Goal: Transaction & Acquisition: Download file/media

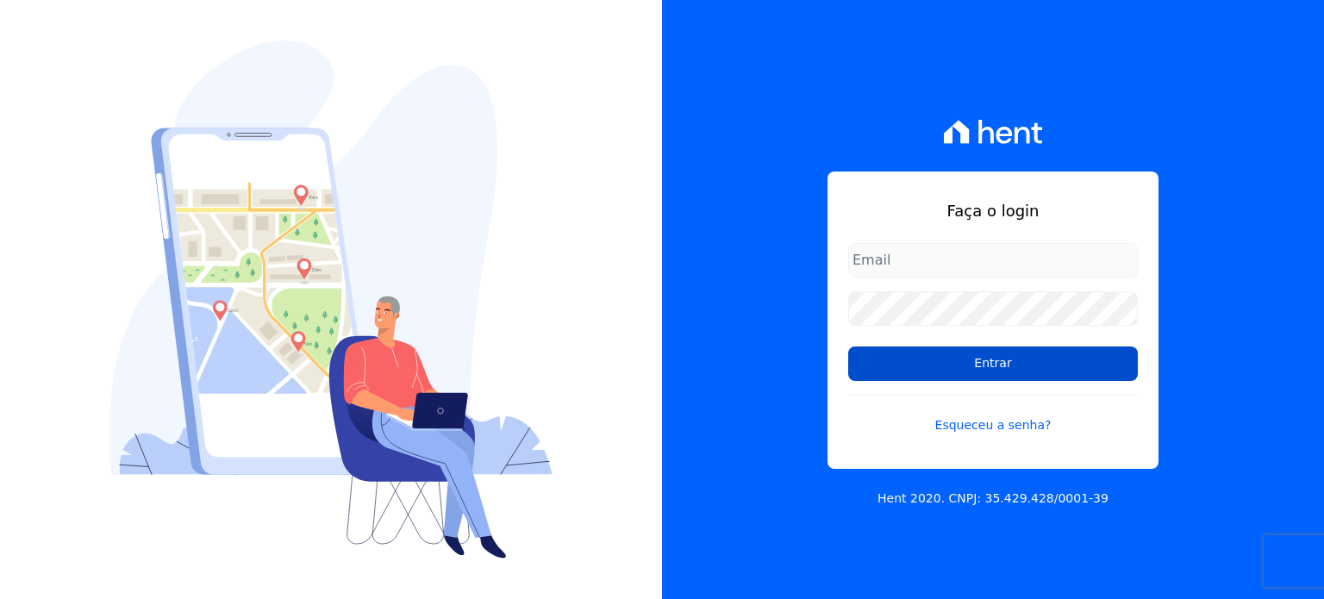
type input "[EMAIL_ADDRESS][DOMAIN_NAME]"
click at [949, 358] on input "Entrar" at bounding box center [993, 364] width 290 height 34
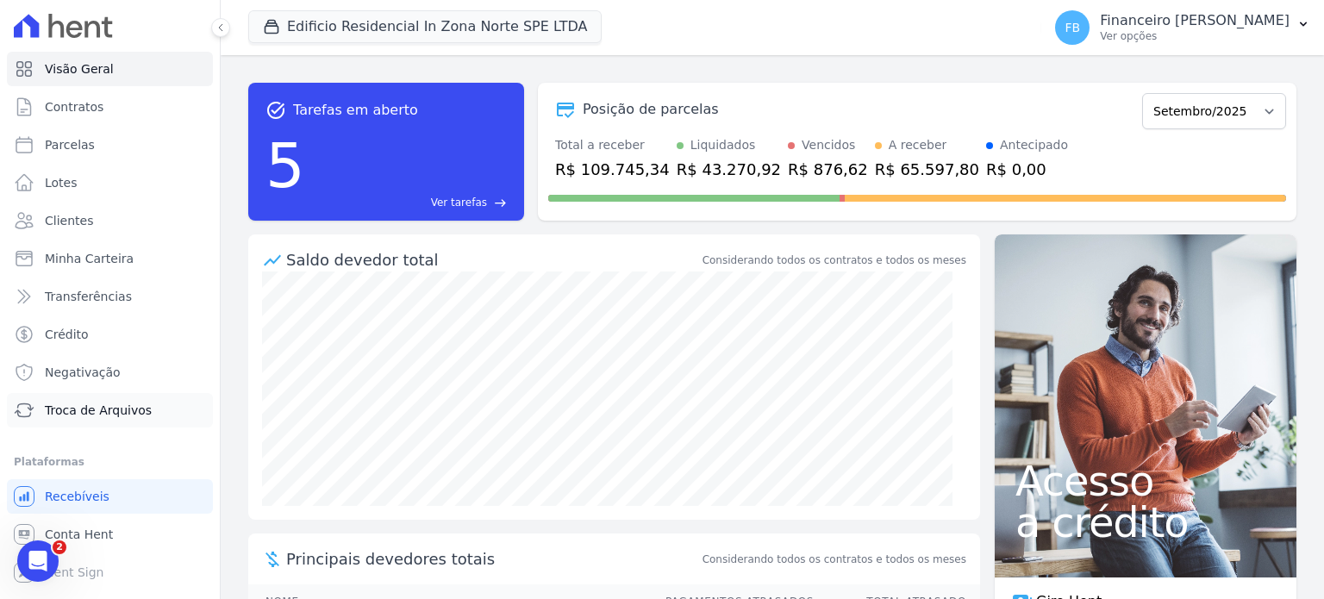
click at [124, 418] on span "Troca de Arquivos" at bounding box center [98, 410] width 107 height 17
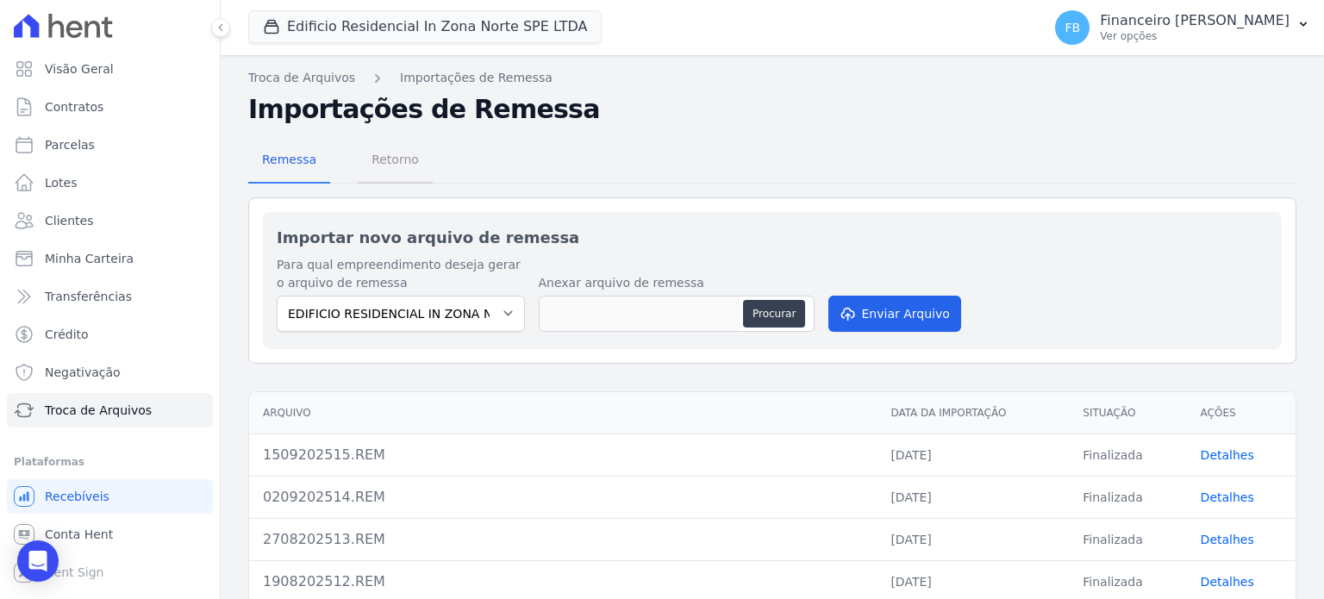
click at [397, 161] on span "Retorno" at bounding box center [395, 159] width 68 height 34
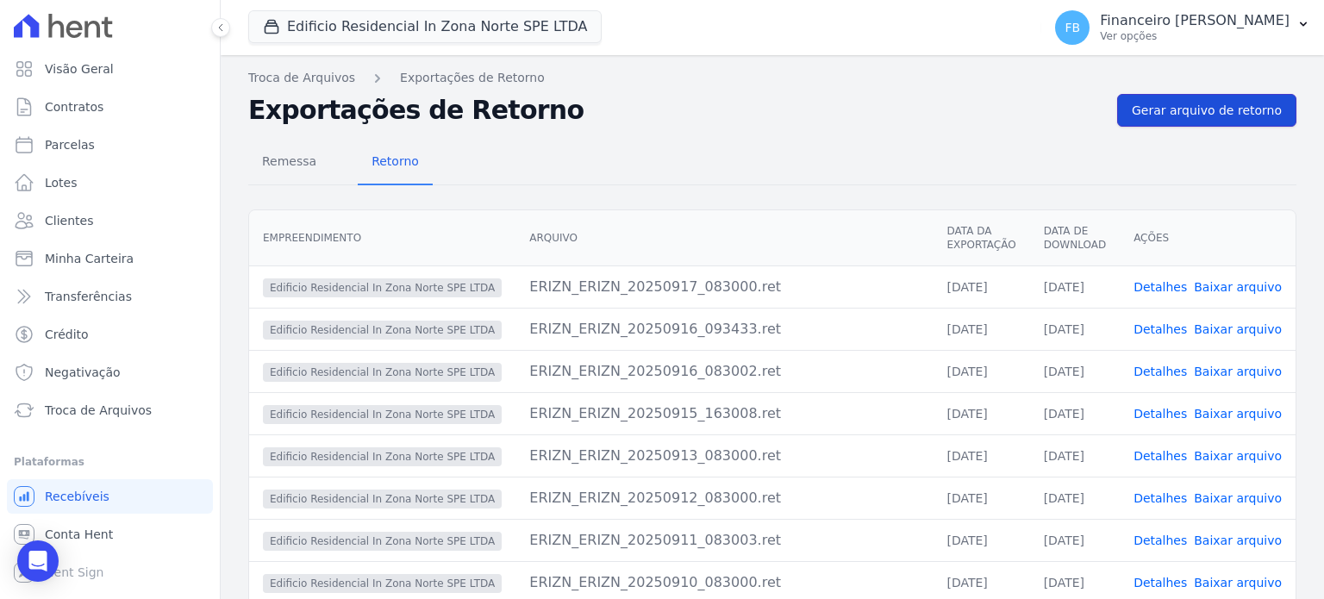
click at [1185, 110] on span "Gerar arquivo de retorno" at bounding box center [1207, 110] width 150 height 17
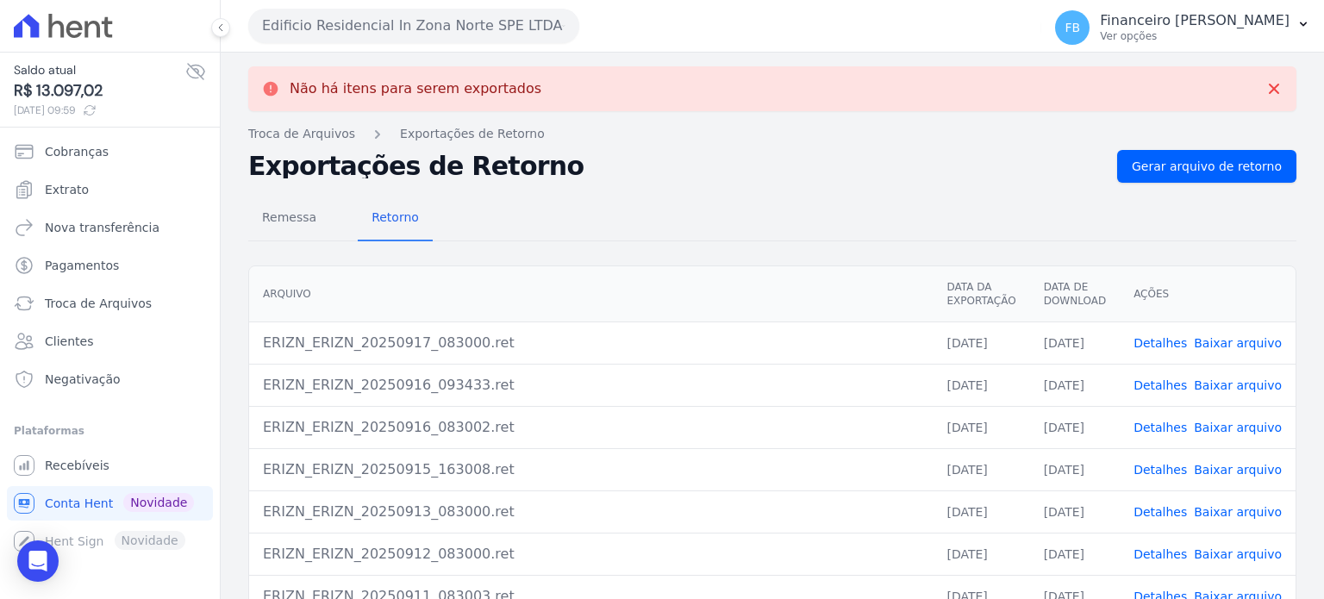
click at [421, 33] on button "Edificio Residencial In Zona Norte SPE LTDA" at bounding box center [413, 26] width 331 height 34
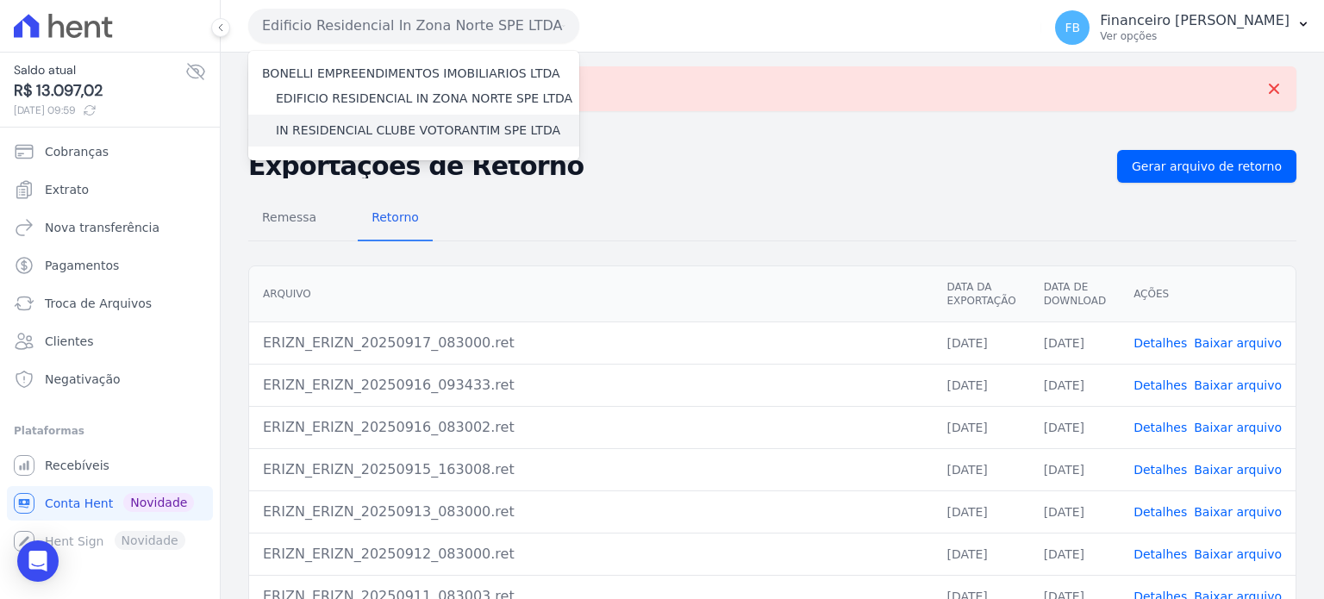
click at [422, 127] on label "IN RESIDENCIAL CLUBE VOTORANTIM SPE LTDA" at bounding box center [418, 131] width 284 height 18
click at [0, 0] on input "IN RESIDENCIAL CLUBE VOTORANTIM SPE LTDA" at bounding box center [0, 0] width 0 height 0
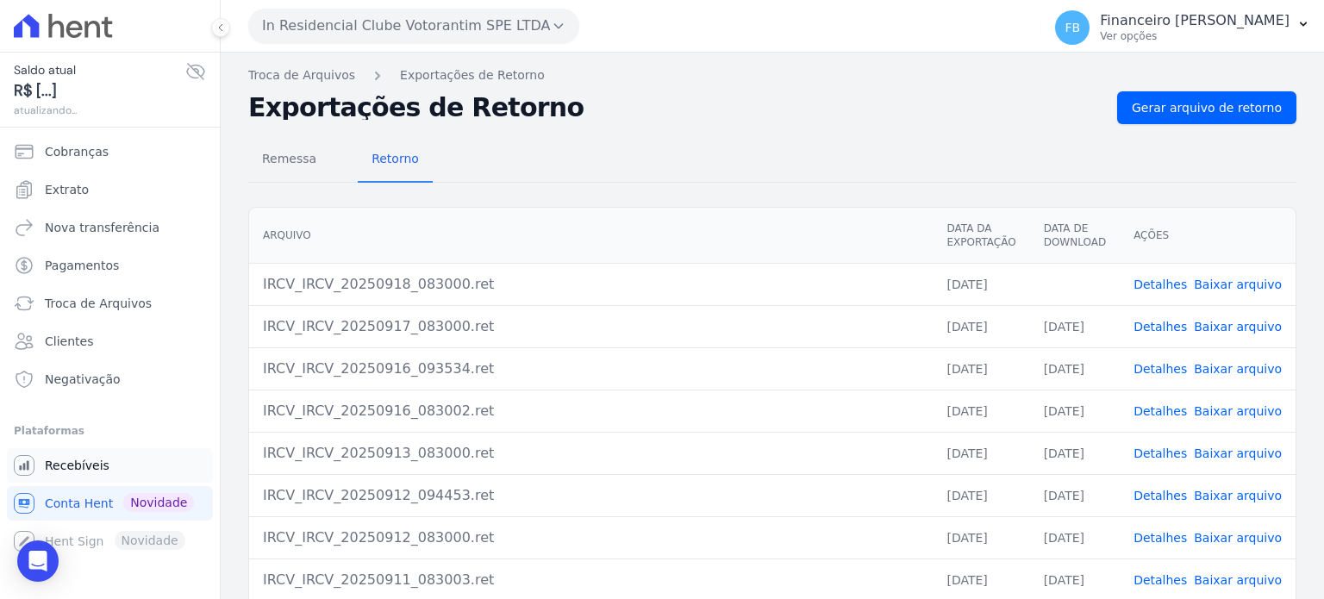
click at [110, 471] on link "Recebíveis" at bounding box center [110, 465] width 206 height 34
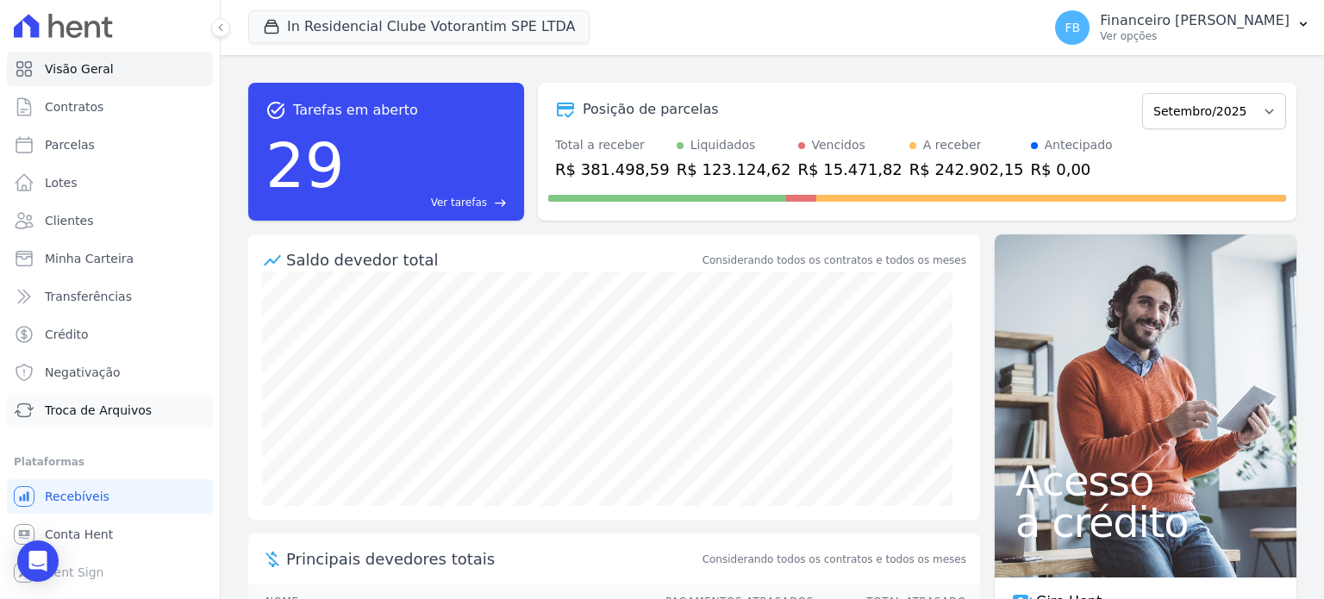
click at [109, 413] on span "Troca de Arquivos" at bounding box center [98, 410] width 107 height 17
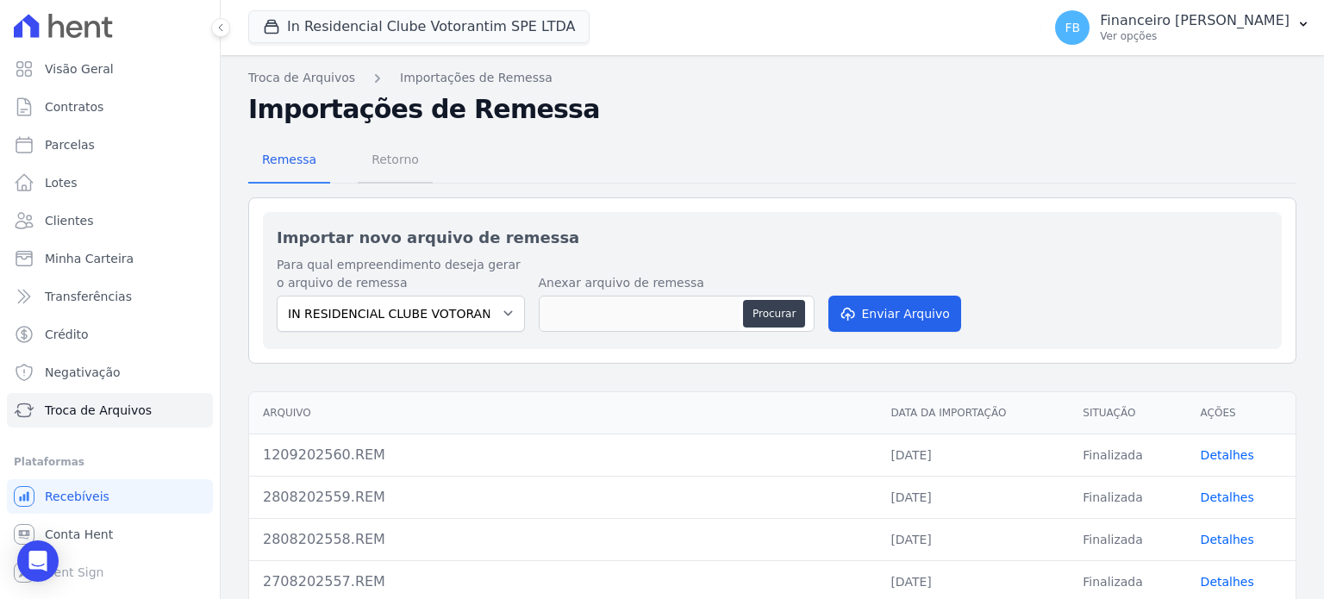
click at [400, 154] on span "Retorno" at bounding box center [395, 159] width 68 height 34
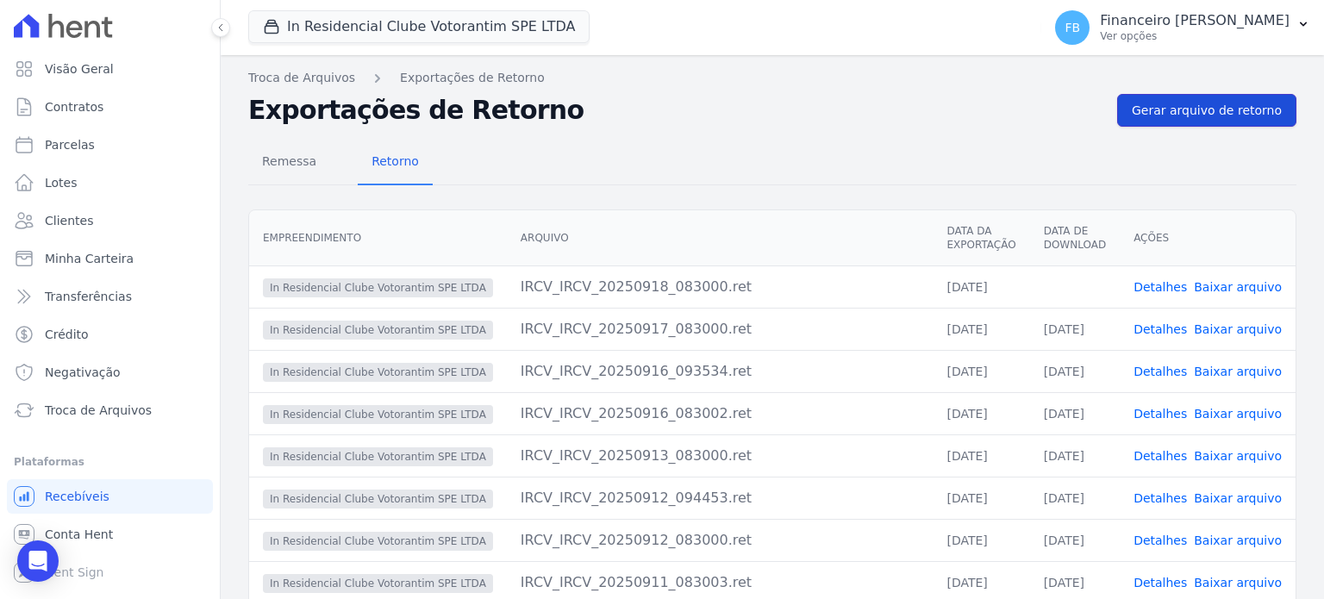
click at [1193, 114] on span "Gerar arquivo de retorno" at bounding box center [1207, 110] width 150 height 17
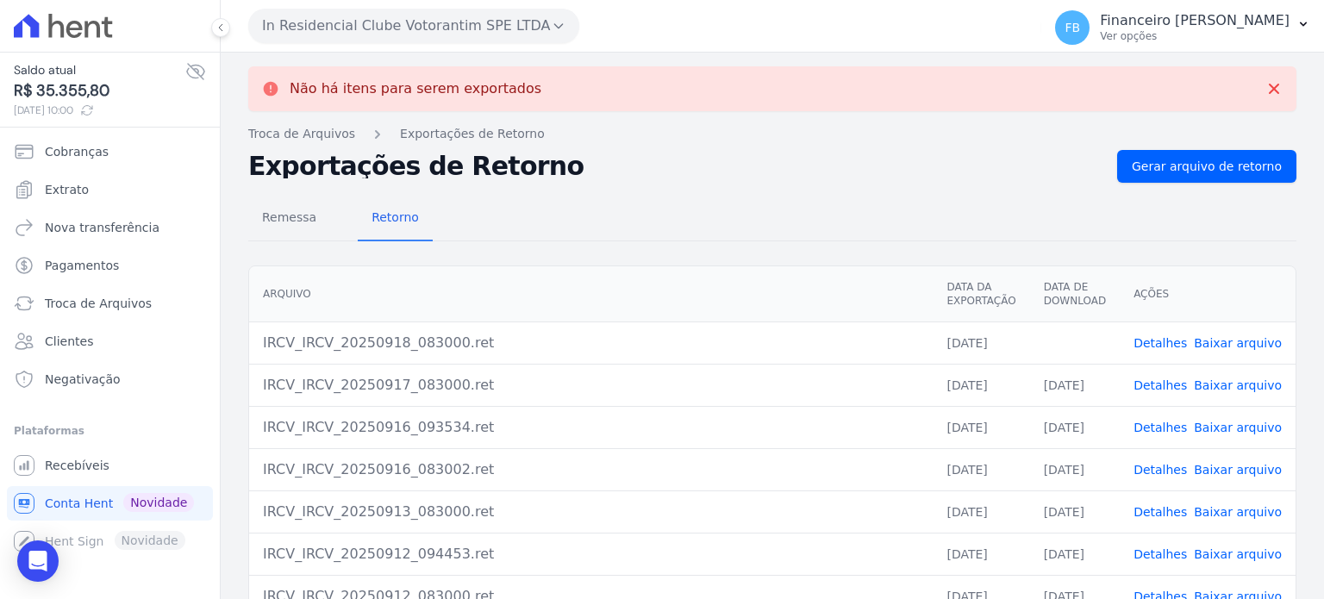
click at [1262, 342] on link "Baixar arquivo" at bounding box center [1238, 343] width 88 height 14
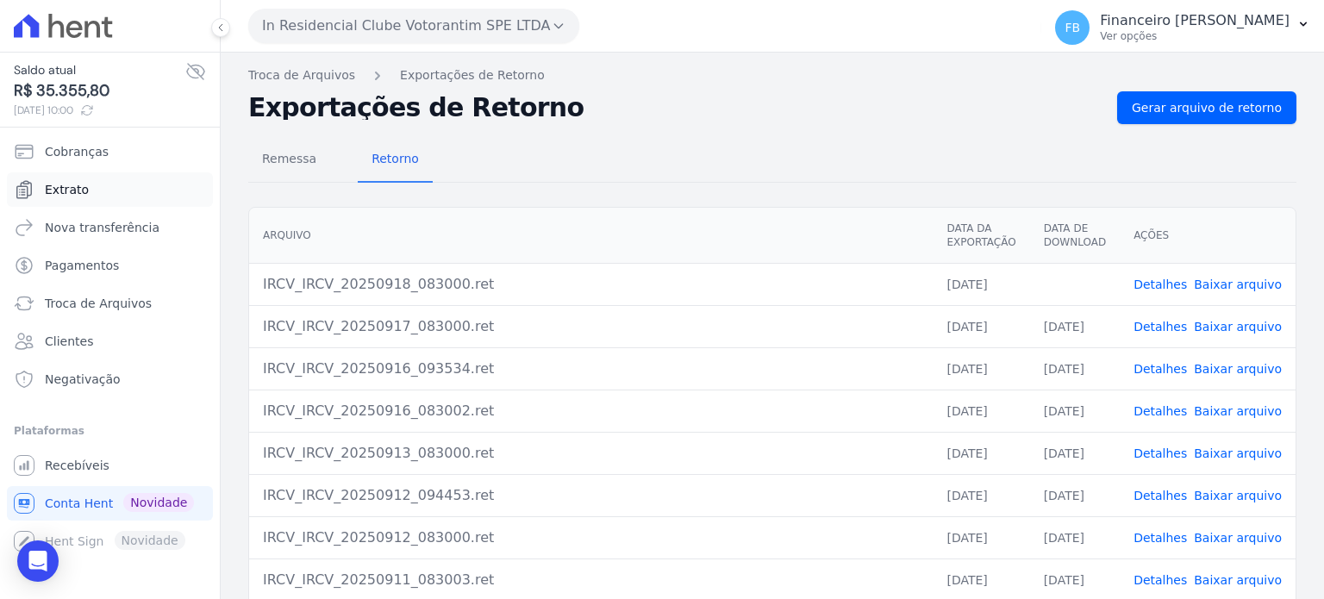
click at [97, 192] on link "Extrato" at bounding box center [110, 189] width 206 height 34
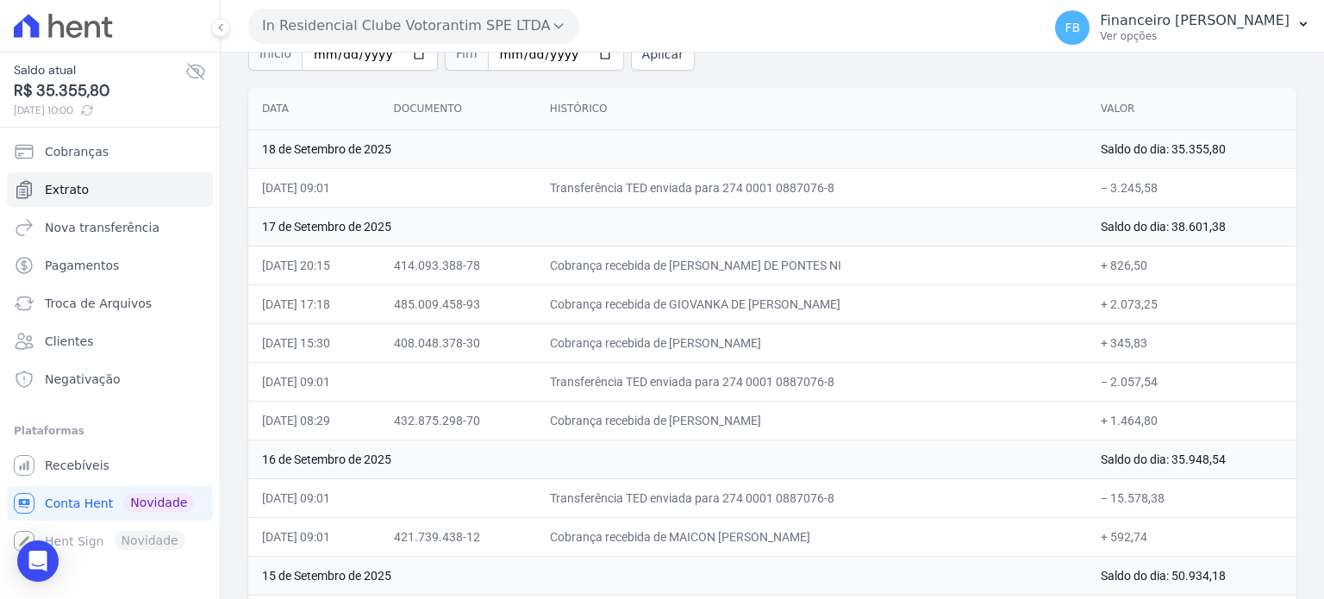
scroll to position [172, 0]
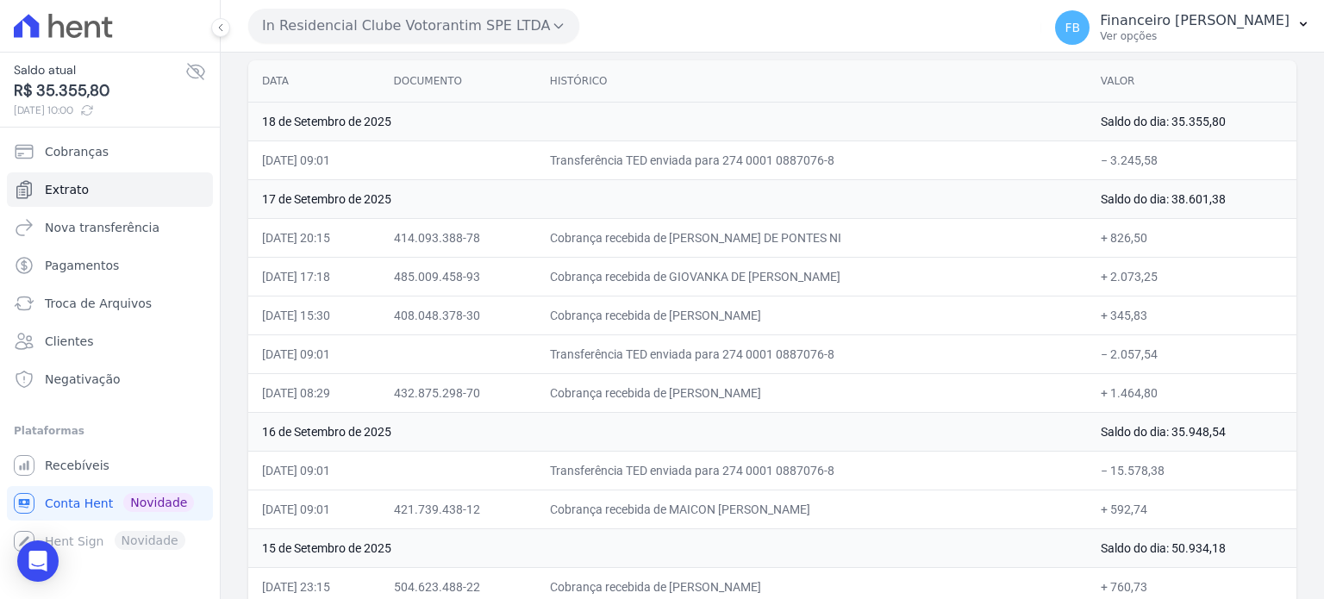
click at [412, 27] on button "In Residencial Clube Votorantim SPE LTDA" at bounding box center [413, 26] width 331 height 34
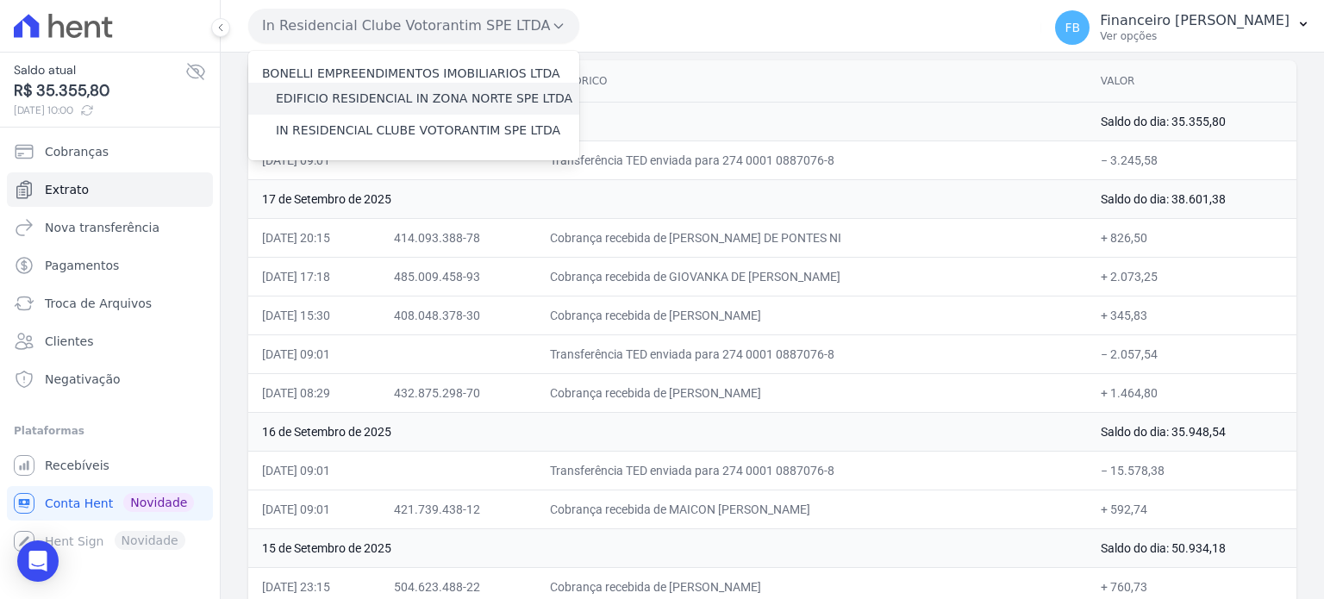
click at [391, 97] on label "EDIFICIO RESIDENCIAL IN ZONA NORTE SPE LTDA" at bounding box center [424, 99] width 297 height 18
click at [0, 0] on input "EDIFICIO RESIDENCIAL IN ZONA NORTE SPE LTDA" at bounding box center [0, 0] width 0 height 0
